Goal: Task Accomplishment & Management: Manage account settings

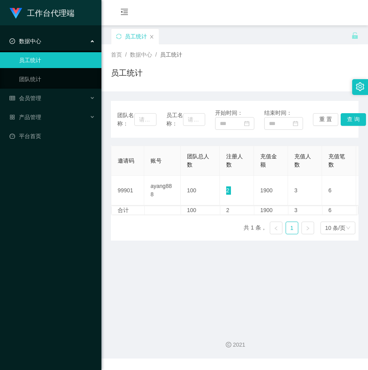
scroll to position [0, 65]
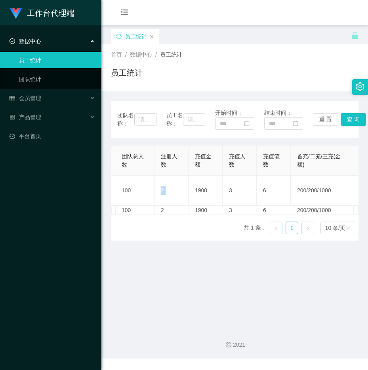
click at [20, 13] on img at bounding box center [15, 13] width 13 height 11
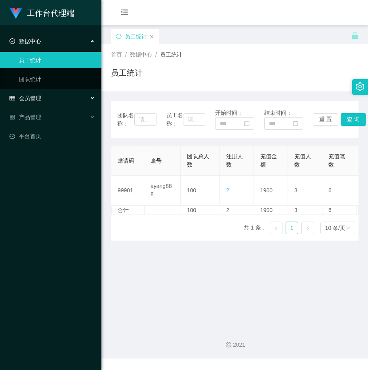
click at [34, 91] on div "会员管理" at bounding box center [50, 98] width 101 height 16
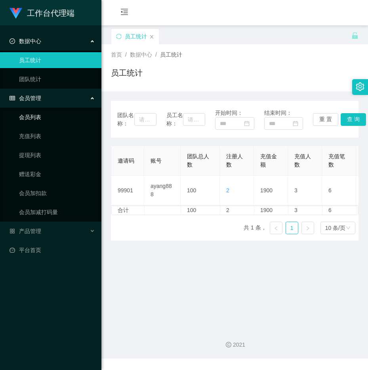
click at [36, 118] on link "会员列表" at bounding box center [57, 117] width 76 height 16
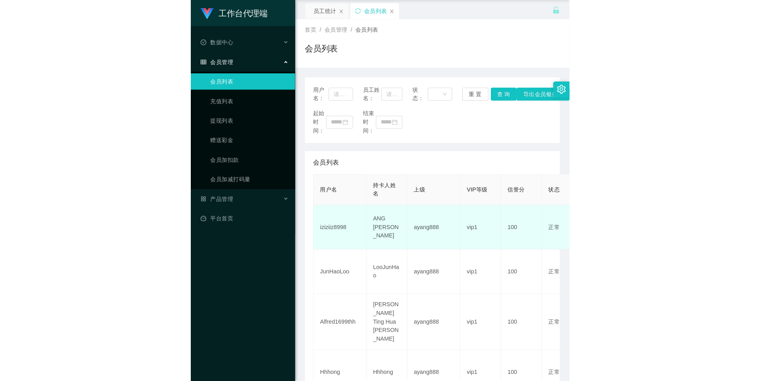
scroll to position [79, 0]
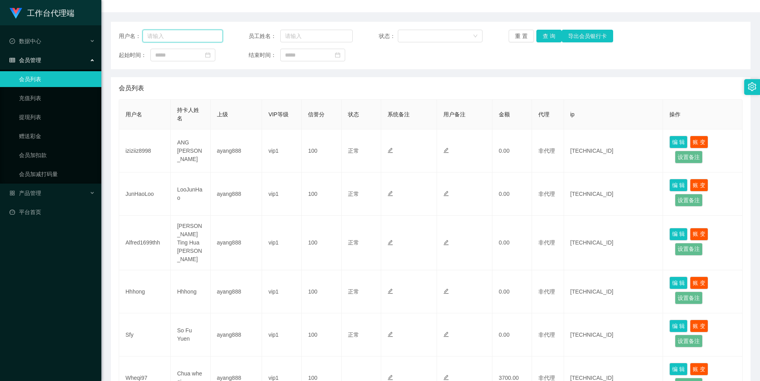
click at [180, 40] on input "text" at bounding box center [182, 36] width 80 height 13
paste input "Ang [PERSON_NAME]"
click at [367, 36] on button "查 询" at bounding box center [548, 36] width 25 height 13
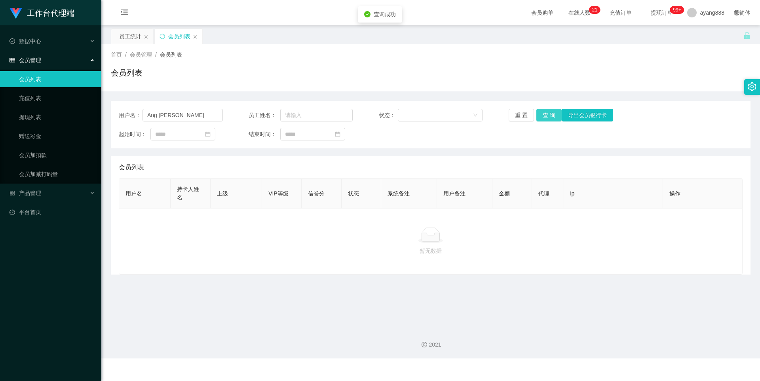
scroll to position [0, 0]
drag, startPoint x: 186, startPoint y: 116, endPoint x: 129, endPoint y: 115, distance: 57.0
click at [129, 115] on div "用户名： [PERSON_NAME]" at bounding box center [171, 115] width 104 height 13
paste input "6584576687"
click at [154, 115] on input "6584576687" at bounding box center [182, 115] width 80 height 13
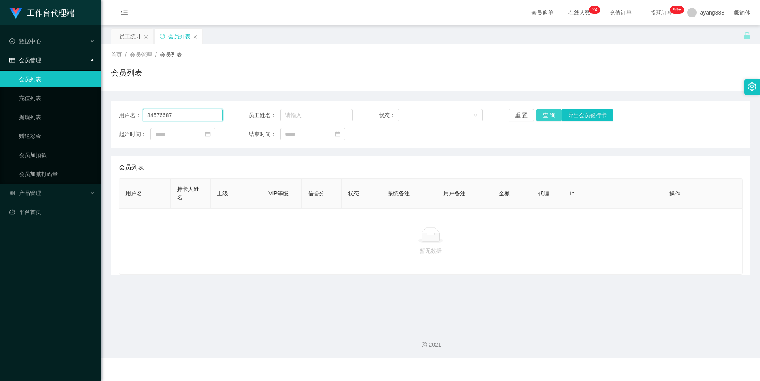
type input "84576687"
click at [367, 115] on button "查 询" at bounding box center [548, 115] width 25 height 13
click at [197, 36] on icon "图标: close" at bounding box center [195, 36] width 5 height 5
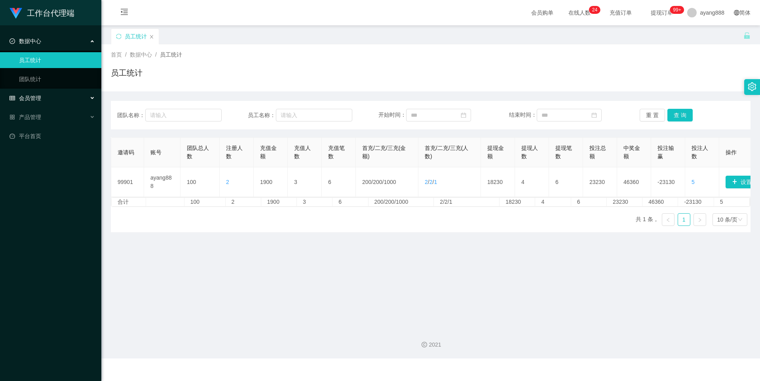
click at [32, 96] on span "会员管理" at bounding box center [25, 98] width 32 height 6
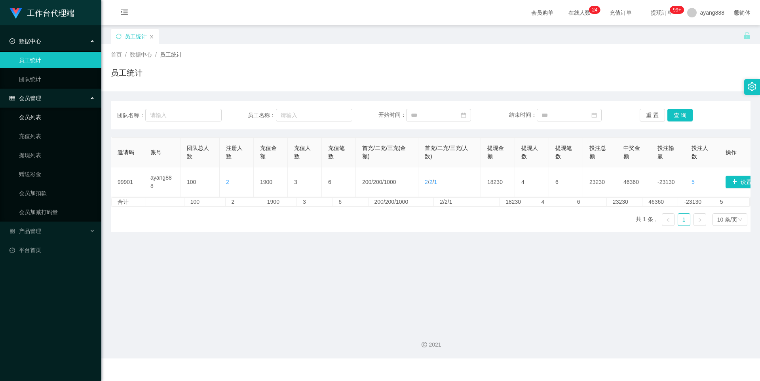
click at [50, 114] on link "会员列表" at bounding box center [57, 117] width 76 height 16
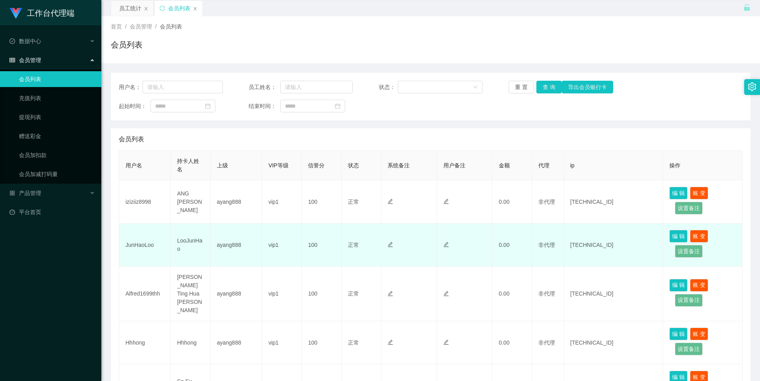
scroll to position [40, 0]
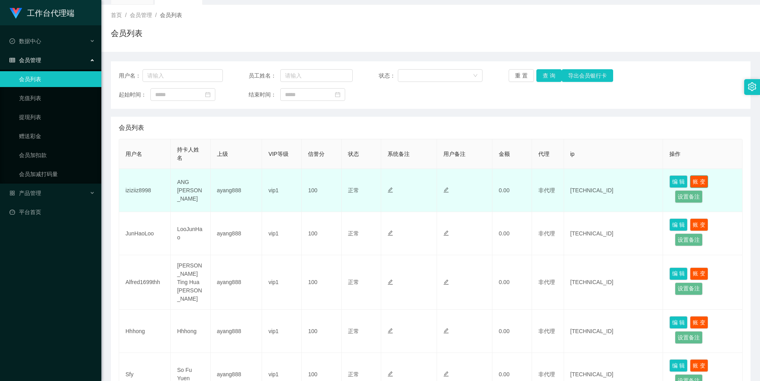
click at [367, 182] on button "账 变" at bounding box center [699, 181] width 18 height 13
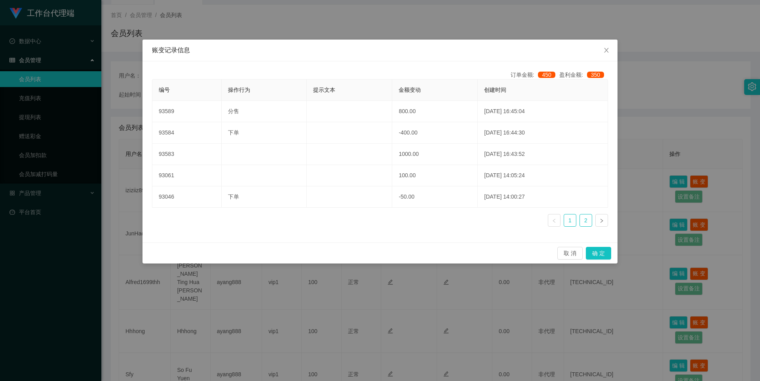
click at [367, 221] on link "2" at bounding box center [586, 220] width 12 height 12
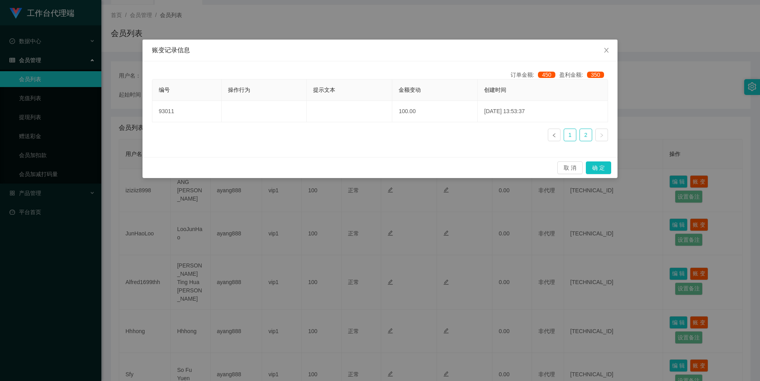
click at [367, 132] on link "1" at bounding box center [570, 135] width 12 height 12
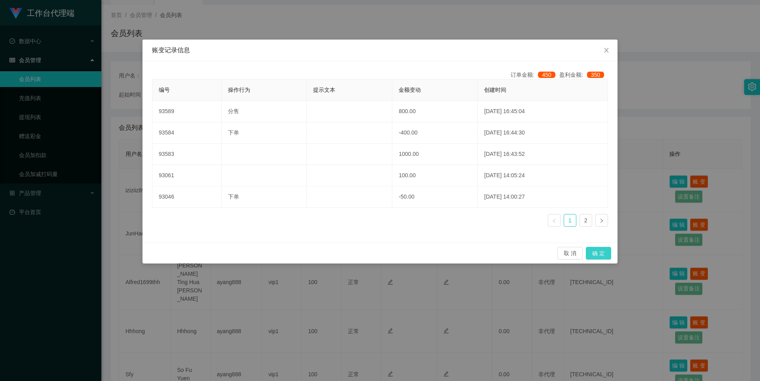
click at [367, 251] on button "确 定" at bounding box center [598, 253] width 25 height 13
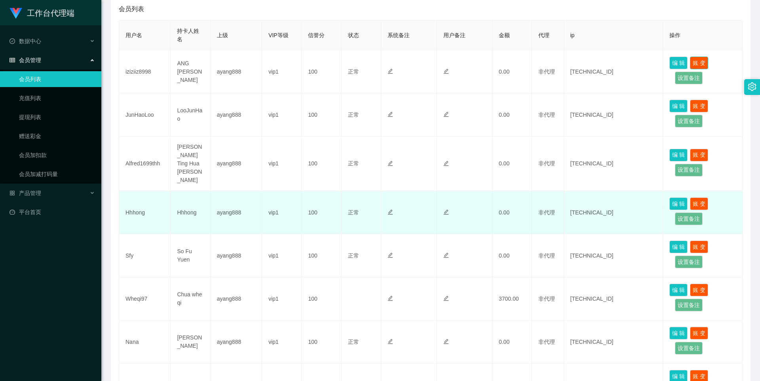
scroll to position [198, 0]
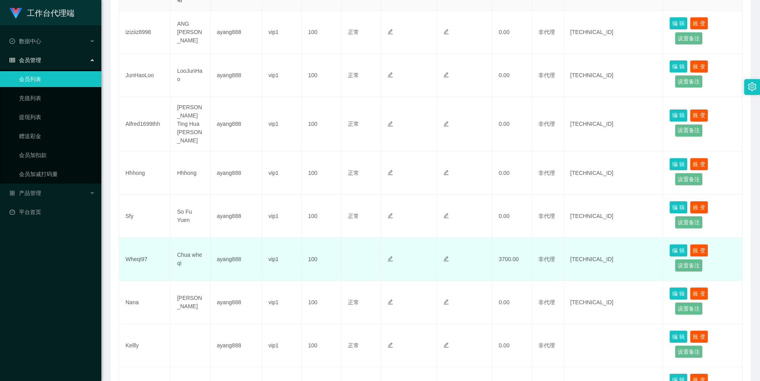
click at [139, 249] on td "Wheqi97" at bounding box center [144, 259] width 51 height 43
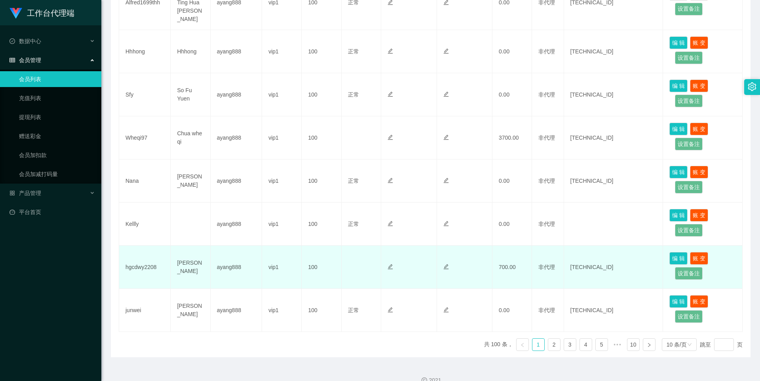
scroll to position [321, 0]
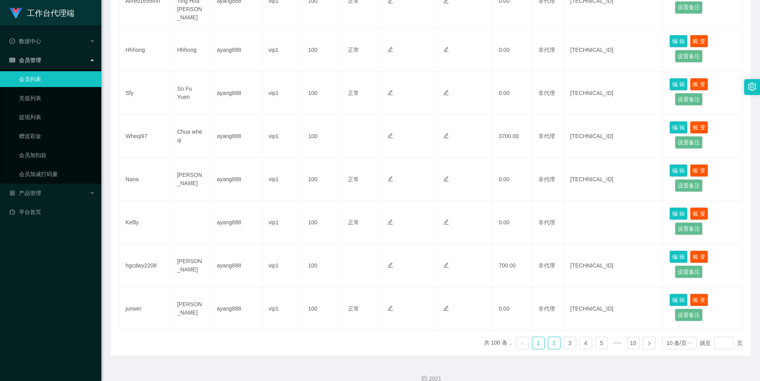
click at [367, 337] on link "2" at bounding box center [554, 343] width 12 height 12
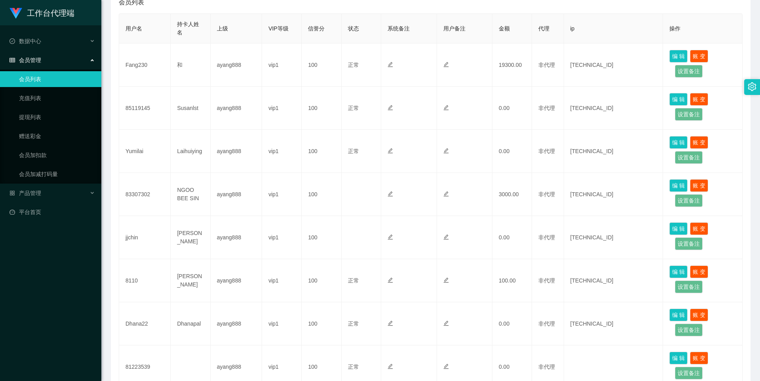
scroll to position [123, 0]
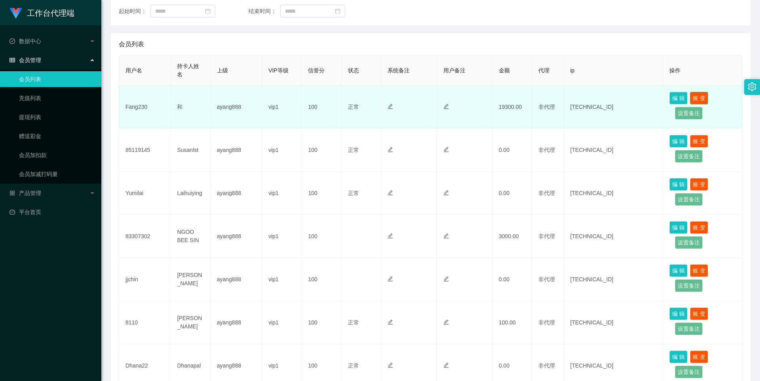
click at [367, 97] on button "账 变" at bounding box center [699, 98] width 18 height 13
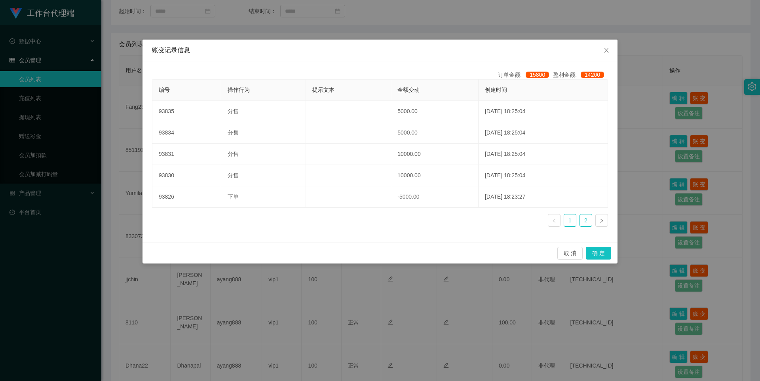
click at [367, 220] on link "2" at bounding box center [586, 220] width 12 height 12
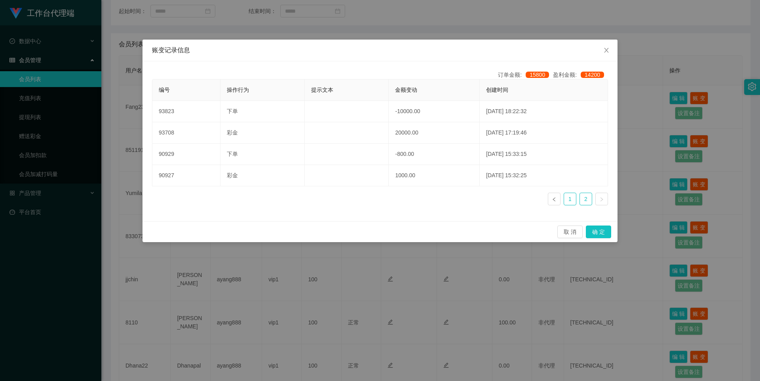
click at [367, 199] on link "1" at bounding box center [570, 199] width 12 height 12
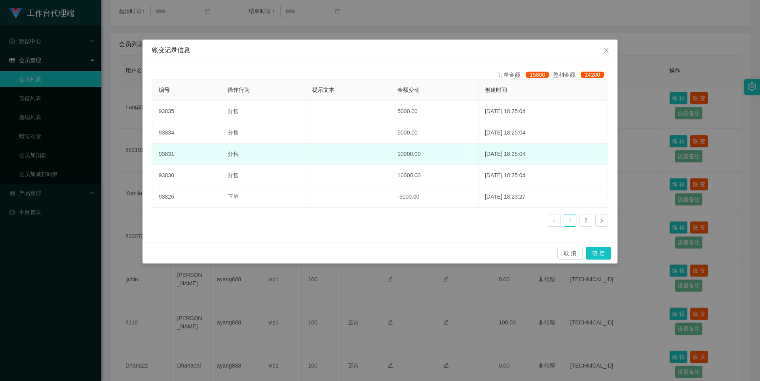
click at [170, 164] on td "93831" at bounding box center [186, 154] width 69 height 21
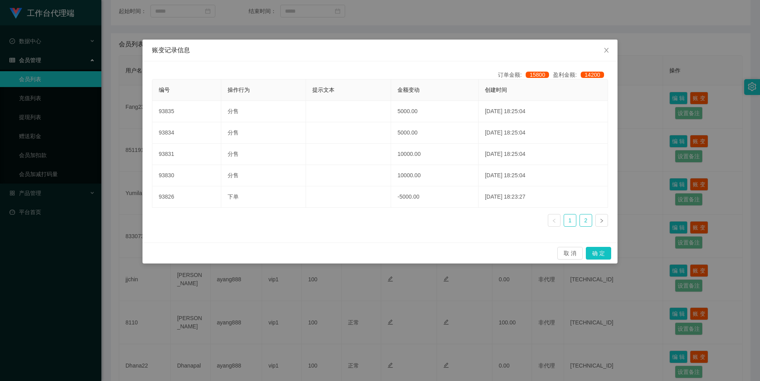
click at [367, 224] on link "2" at bounding box center [586, 220] width 12 height 12
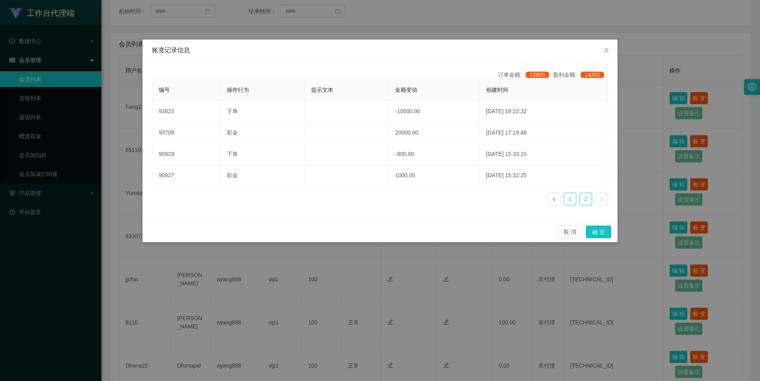
click at [367, 201] on link "1" at bounding box center [570, 199] width 12 height 12
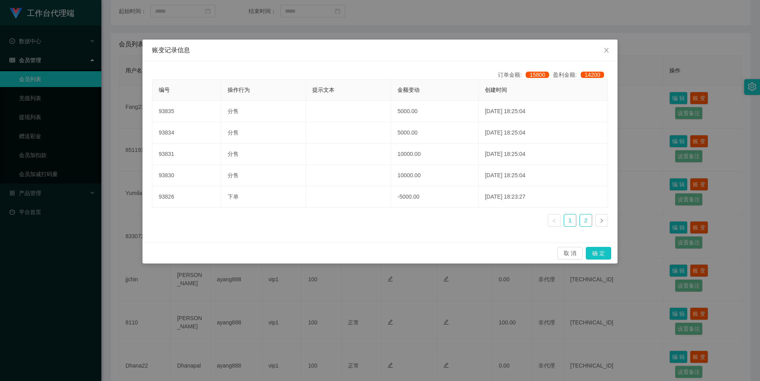
click at [367, 214] on div "编号 操作行为 提示文本 金额变动 创建时间 93835 分售 5000.00 [DATE] 18:25:04 93834 分售 5000.00 [DATE]…" at bounding box center [380, 156] width 456 height 154
drag, startPoint x: 582, startPoint y: 218, endPoint x: 597, endPoint y: 219, distance: 14.3
click at [367, 218] on link "2" at bounding box center [586, 220] width 12 height 12
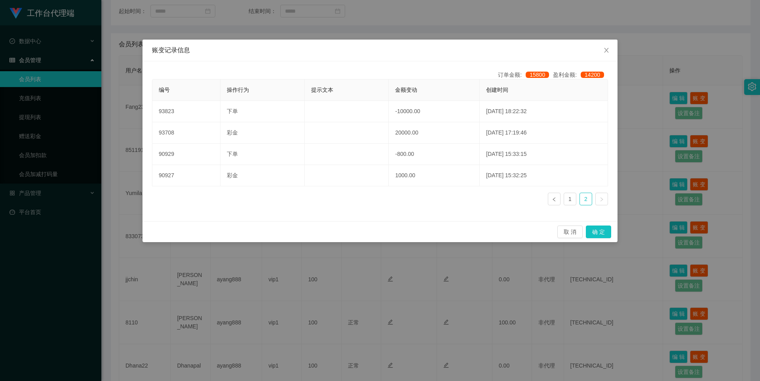
click at [367, 203] on link at bounding box center [601, 199] width 13 height 13
click at [367, 202] on link at bounding box center [554, 199] width 13 height 13
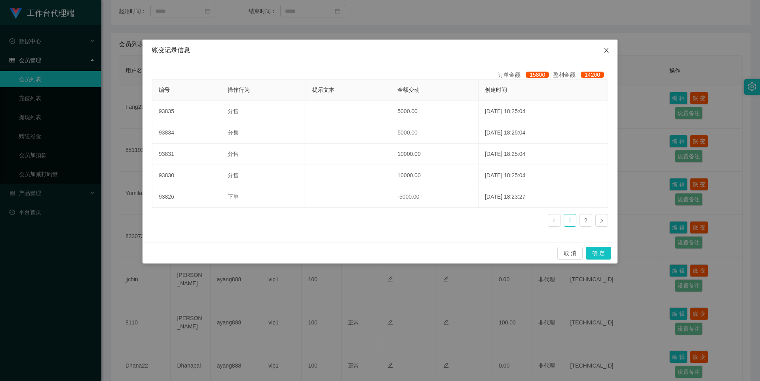
click at [367, 47] on icon "图标: close" at bounding box center [606, 50] width 6 height 6
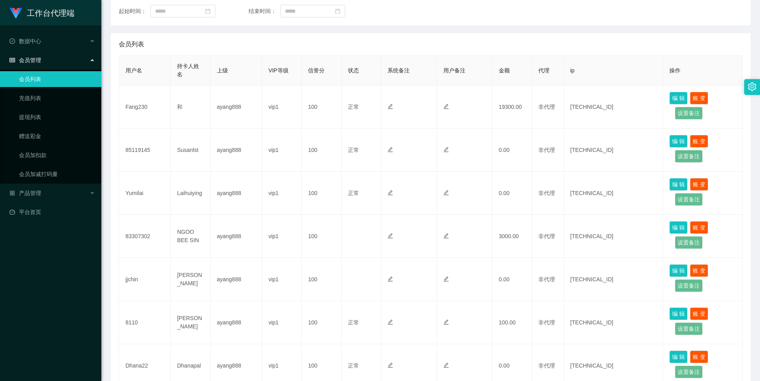
drag, startPoint x: 721, startPoint y: 26, endPoint x: 722, endPoint y: 13, distance: 13.1
click at [367, 23] on div "用户名： 员工姓名： 状态： 重 置 查 询 导出会员银行卡 起始时间： 结束时间： 会员列表 用户名 持卡人姓名 上级 VIP等级 信誉分 状态 系统备注 …" at bounding box center [430, 260] width 639 height 564
